Goal: Find specific page/section: Locate a particular part of the current website

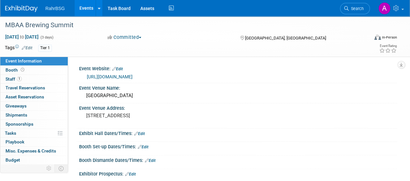
click at [14, 6] on img at bounding box center [21, 9] width 32 height 6
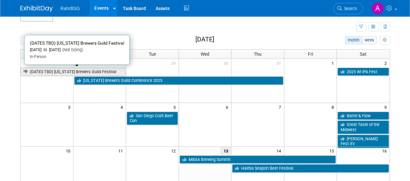
scroll to position [13, 0]
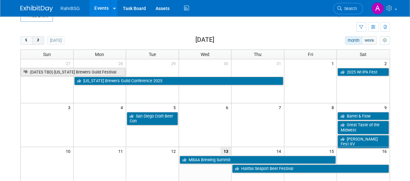
click at [39, 39] on span "next" at bounding box center [38, 41] width 5 height 4
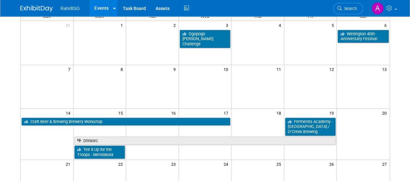
scroll to position [0, 0]
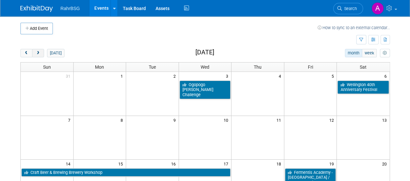
click at [39, 53] on span "next" at bounding box center [38, 53] width 5 height 4
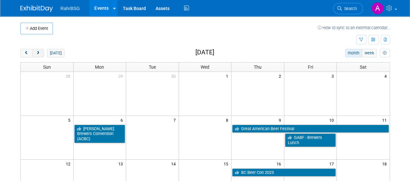
click at [41, 52] on button "next" at bounding box center [38, 53] width 12 height 8
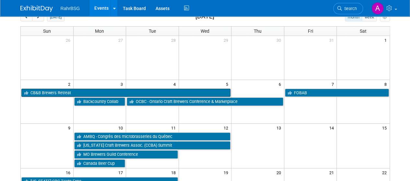
scroll to position [36, 0]
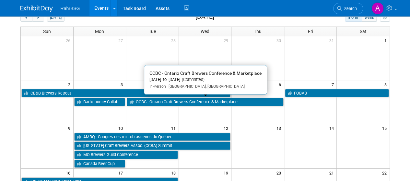
click at [166, 100] on link "OCBC - Ontario Craft Brewers Conference & Marketplace" at bounding box center [205, 102] width 157 height 8
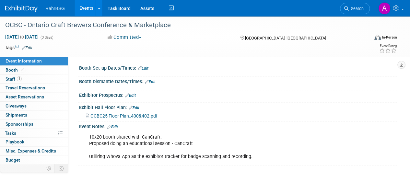
scroll to position [82, 0]
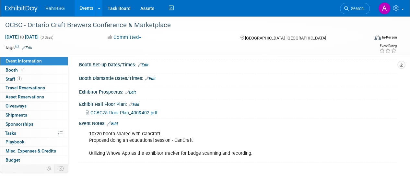
click at [139, 115] on span "OCBC25 Floor Plan_400&402.pdf" at bounding box center [124, 112] width 67 height 5
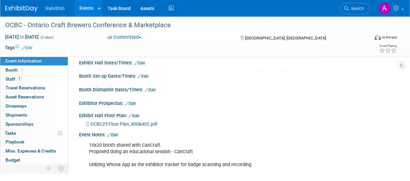
scroll to position [71, 0]
click at [115, 137] on link "Edit" at bounding box center [112, 135] width 11 height 5
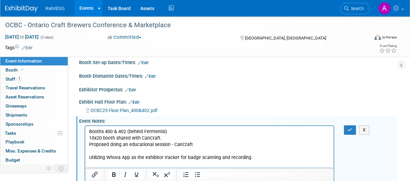
scroll to position [85, 0]
click at [169, 140] on p "Booths 400 & 402 (behind Fermentis) 10x20 booth shared with CanCraft. Proposed …" at bounding box center [209, 144] width 241 height 32
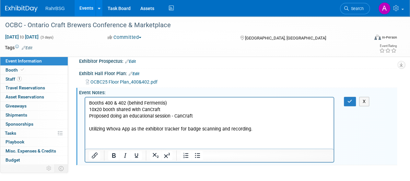
scroll to position [113, 0]
click at [351, 103] on icon "button" at bounding box center [350, 101] width 5 height 5
